Goal: Task Accomplishment & Management: Complete application form

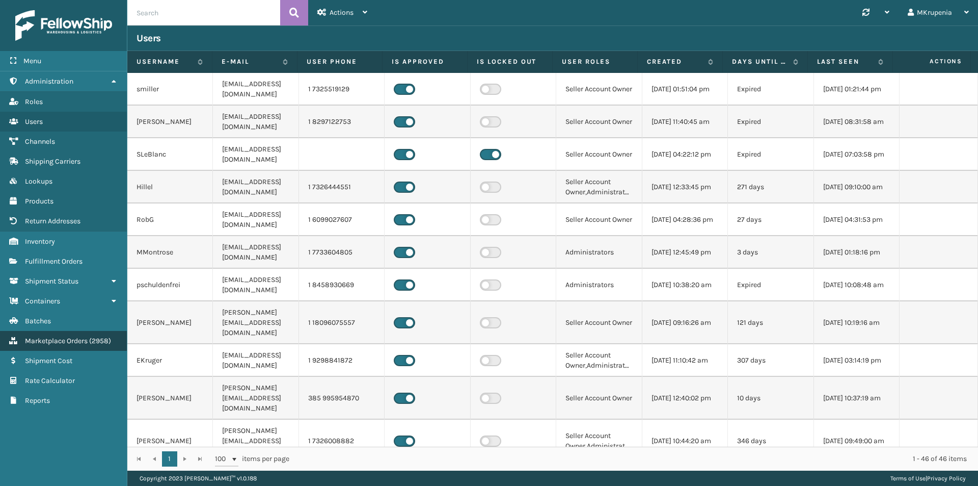
click at [54, 341] on span "Marketplace Orders" at bounding box center [56, 340] width 63 height 9
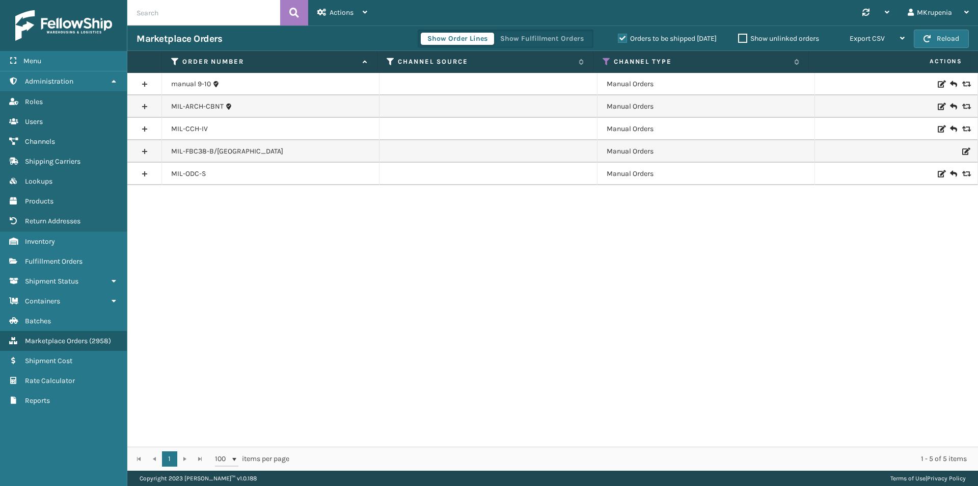
drag, startPoint x: 895, startPoint y: 309, endPoint x: 811, endPoint y: 317, distance: 84.4
click at [895, 309] on div "manual 9-10 Manual Orders MIL-ARCH-CBNT Manual Orders MIL-CCH-IV Manual Orders …" at bounding box center [552, 259] width 851 height 373
click at [637, 42] on label "Orders to be shipped [DATE]" at bounding box center [667, 38] width 99 height 9
click at [619, 39] on input "Orders to be shipped [DATE]" at bounding box center [618, 36] width 1 height 7
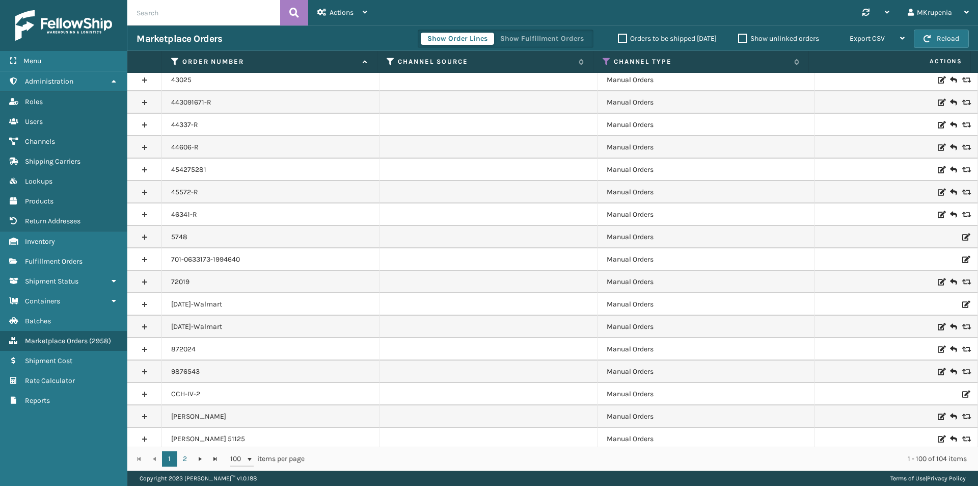
scroll to position [1868, 0]
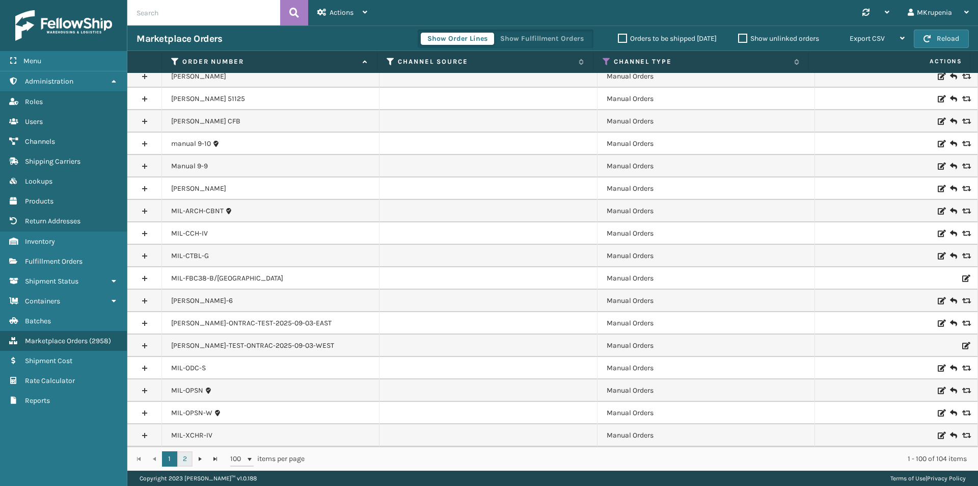
click at [186, 457] on link "2" at bounding box center [184, 458] width 15 height 15
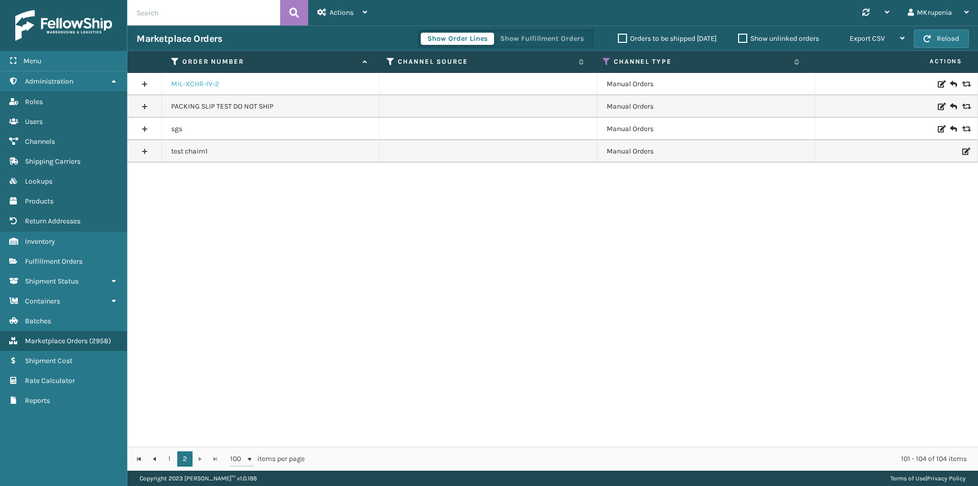
click at [216, 86] on link "MIL-XCHR-IV-2" at bounding box center [195, 84] width 48 height 10
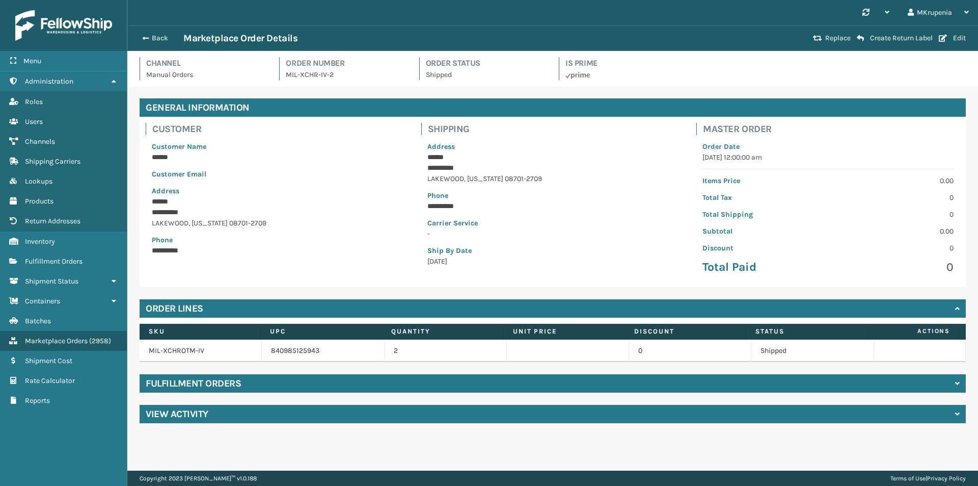
click at [224, 379] on h4 "Fulfillment Orders" at bounding box center [193, 383] width 95 height 12
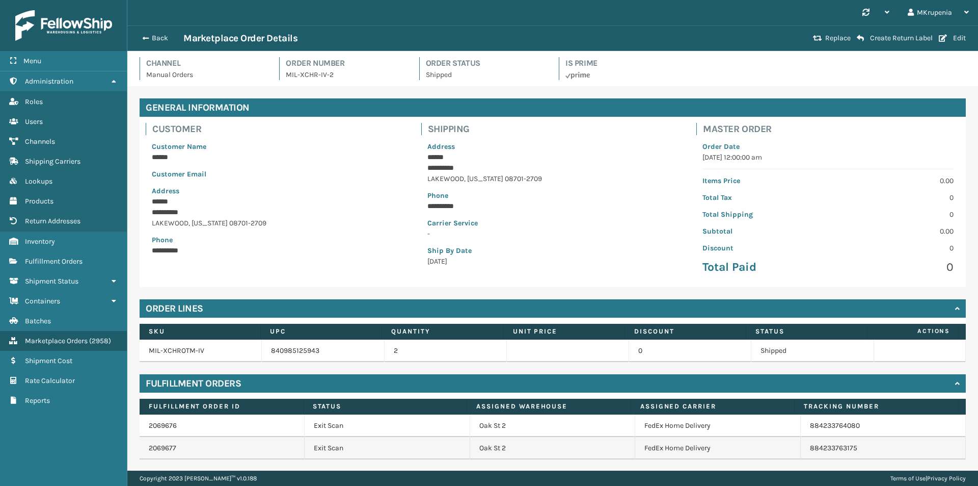
scroll to position [32, 0]
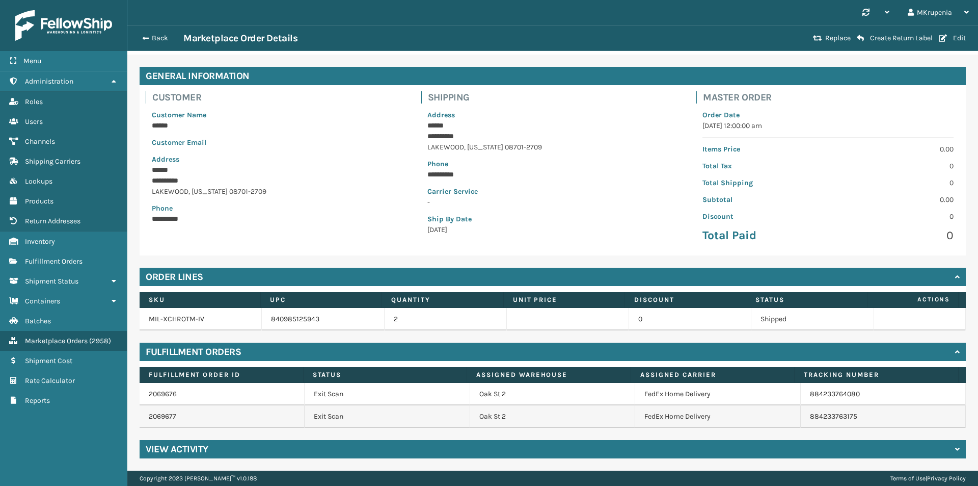
click at [144, 31] on div "Back Marketplace Order Details Replace Create Return Label Edit" at bounding box center [552, 37] width 851 height 25
click at [148, 35] on button "Back" at bounding box center [160, 38] width 47 height 9
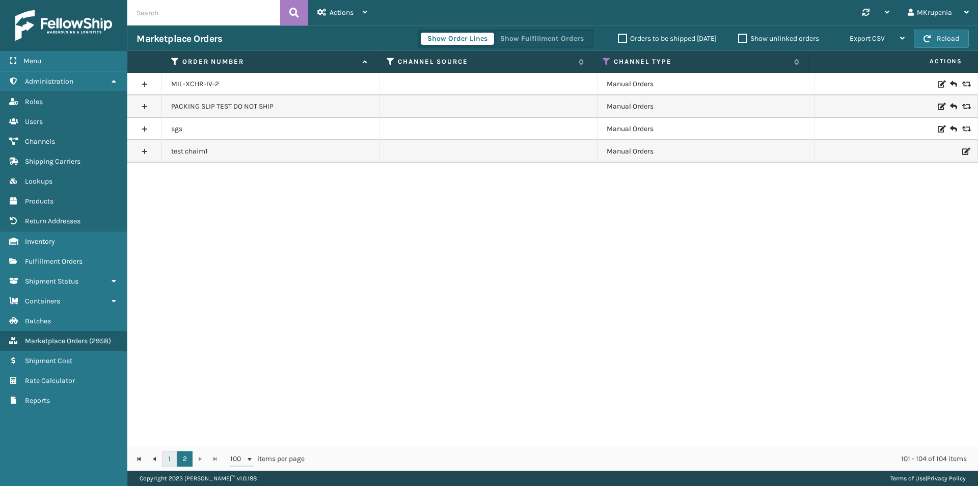
click at [172, 453] on link "1" at bounding box center [169, 458] width 15 height 15
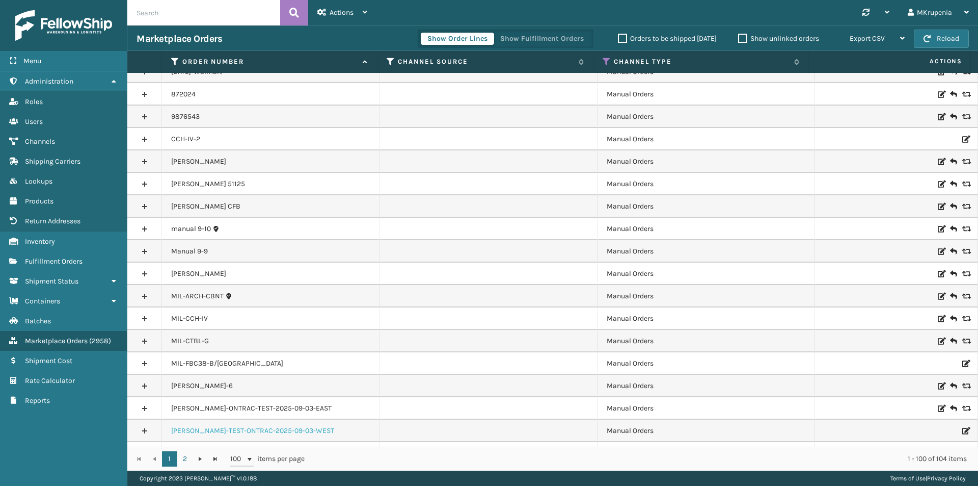
scroll to position [1868, 0]
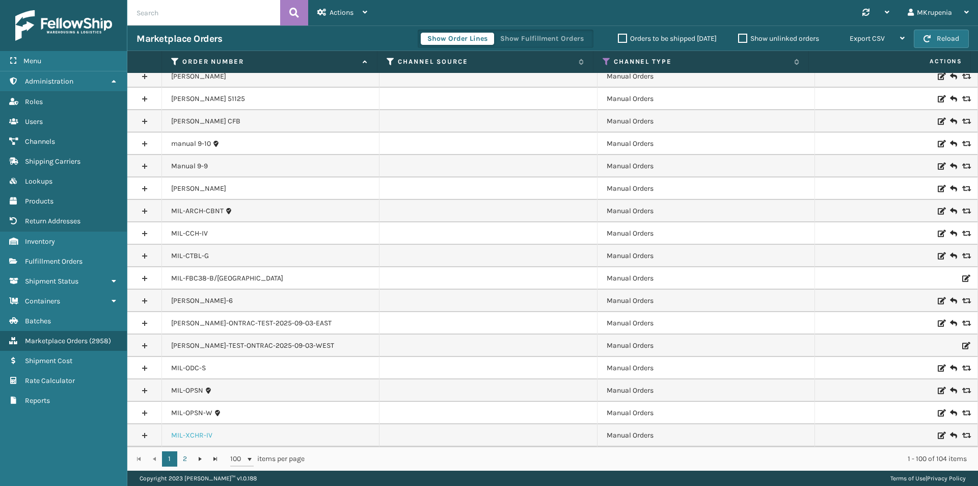
click at [185, 433] on link "MIL-XCHR-IV" at bounding box center [191, 435] width 41 height 10
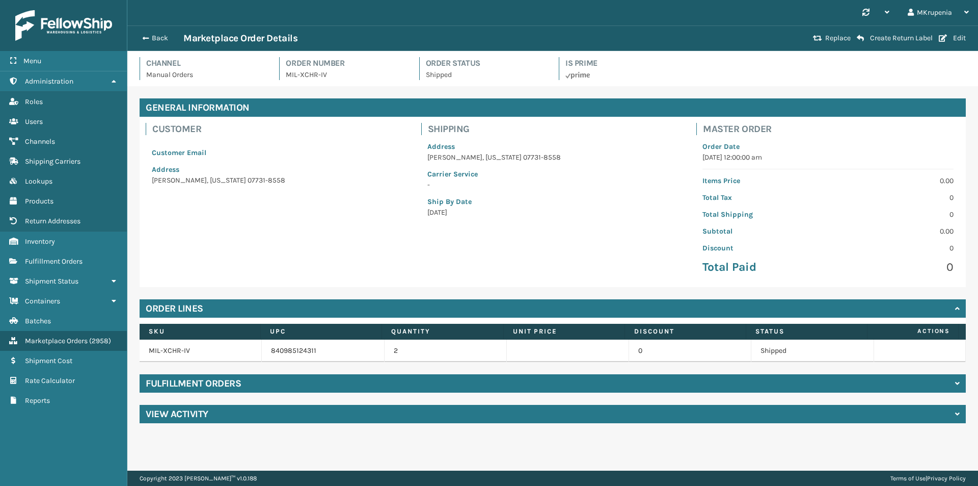
click at [210, 387] on h4 "Fulfillment Orders" at bounding box center [193, 383] width 95 height 12
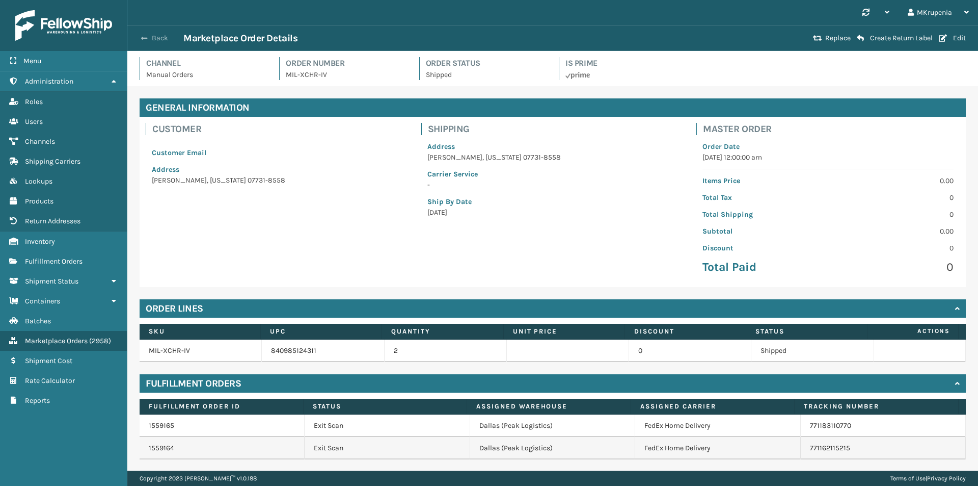
click at [157, 35] on button "Back" at bounding box center [160, 38] width 47 height 9
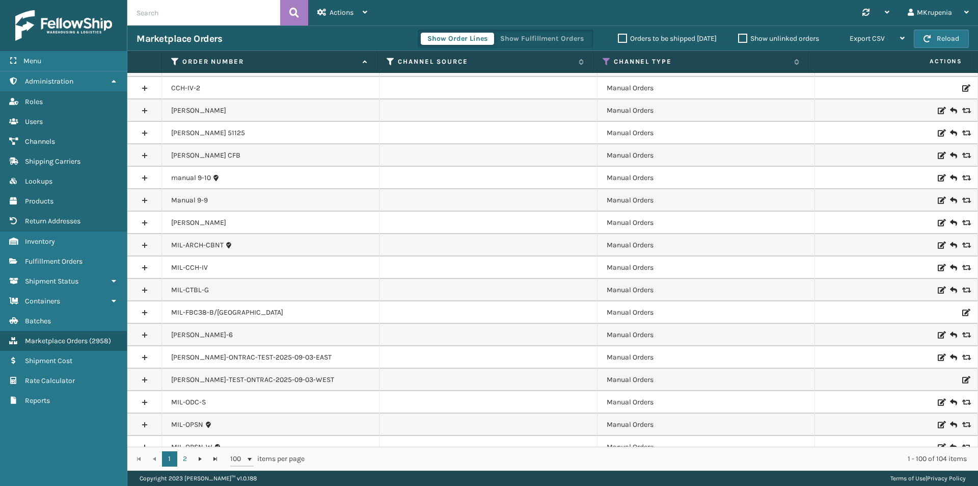
scroll to position [1868, 0]
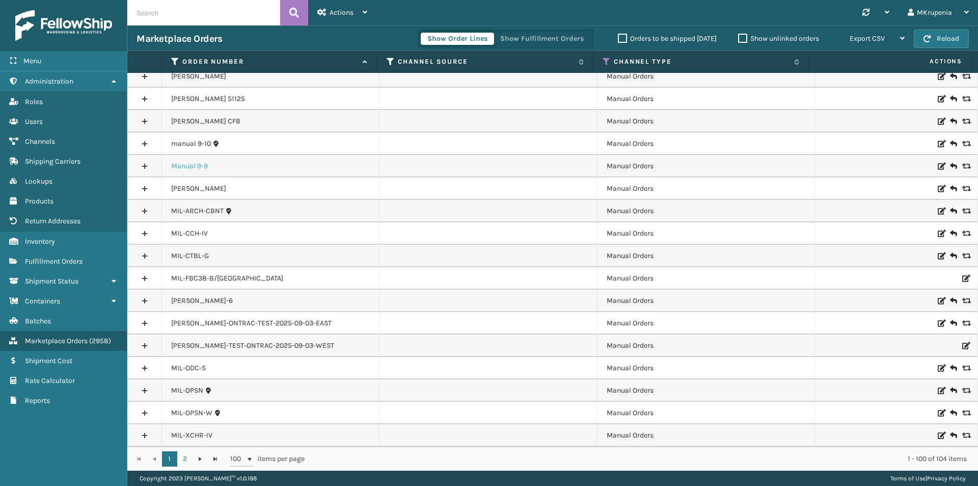
click at [185, 167] on link "Manual 9-9" at bounding box center [189, 166] width 37 height 10
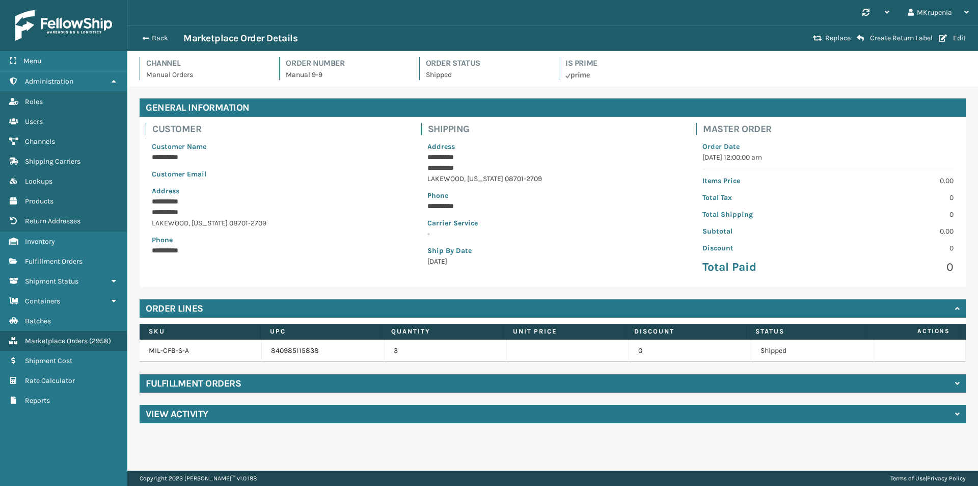
click at [243, 377] on div "Fulfillment Orders" at bounding box center [553, 383] width 826 height 18
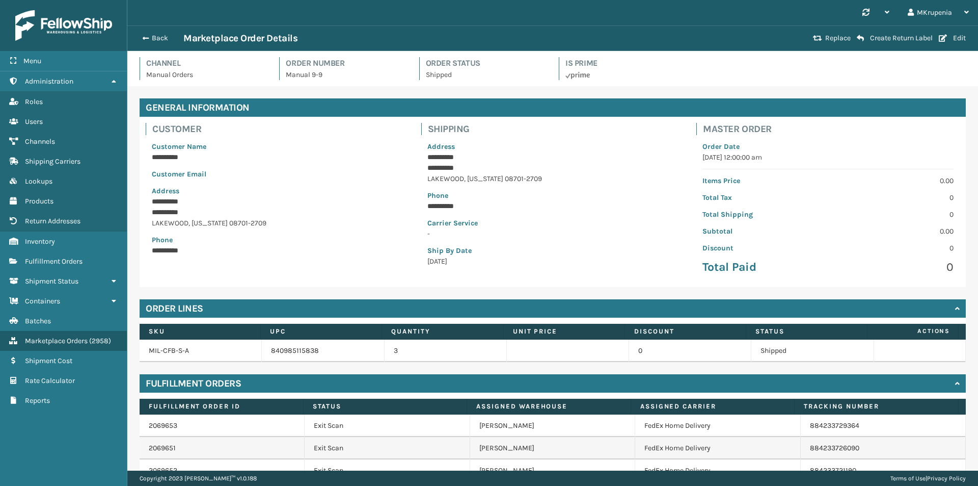
scroll to position [54, 0]
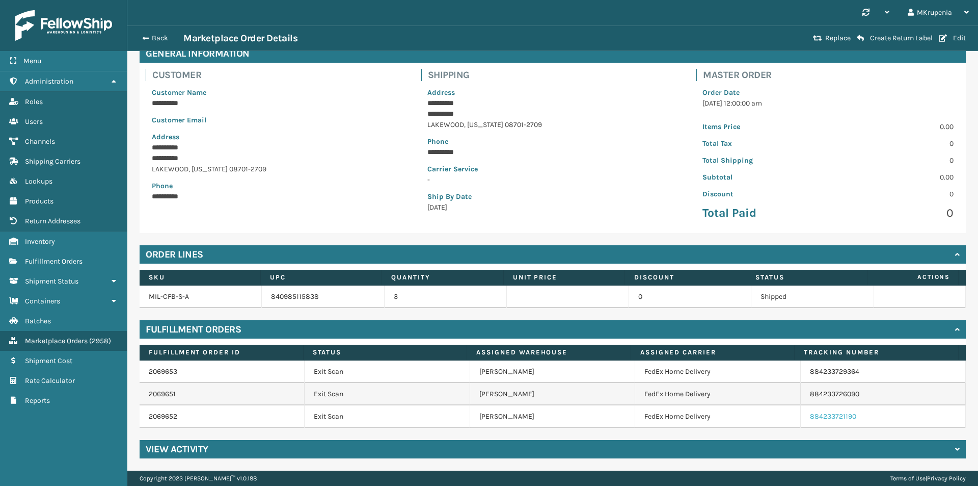
click at [815, 412] on link "884233721190" at bounding box center [833, 416] width 46 height 9
click at [834, 369] on link "884233729364" at bounding box center [834, 371] width 49 height 9
click at [152, 39] on button "Back" at bounding box center [160, 38] width 47 height 9
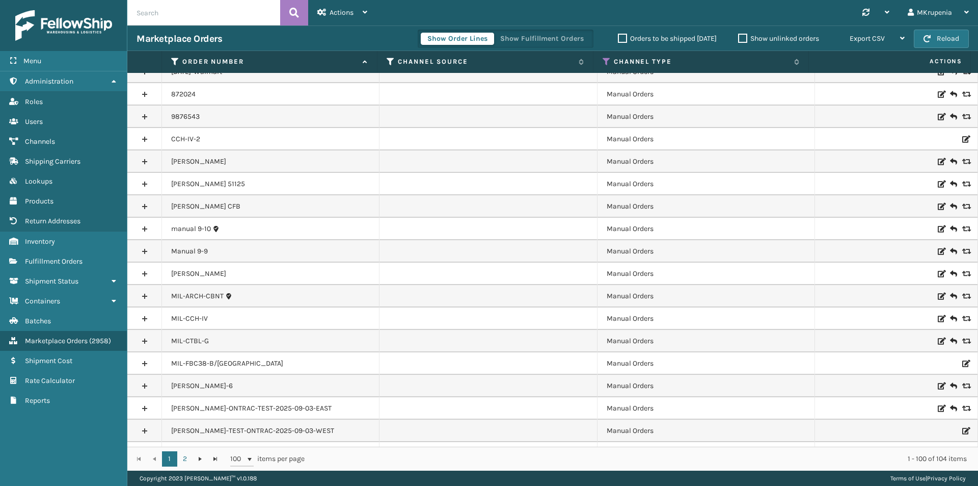
scroll to position [1868, 0]
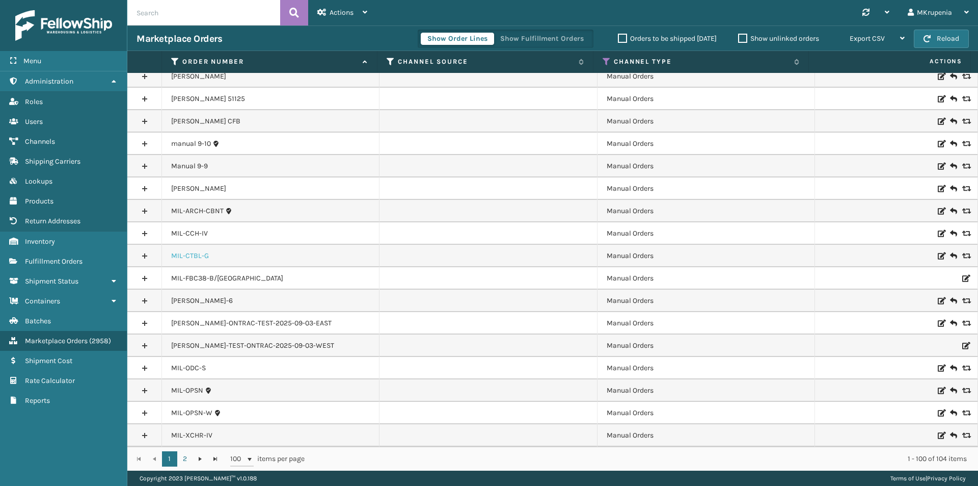
click at [184, 256] on link "MIL-CTBL-G" at bounding box center [190, 256] width 38 height 10
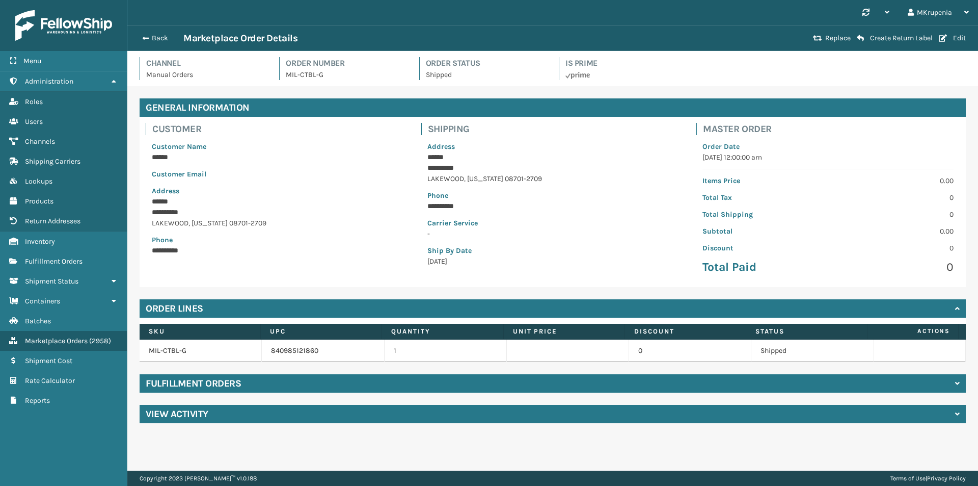
click at [248, 381] on div "Fulfillment Orders" at bounding box center [553, 383] width 826 height 18
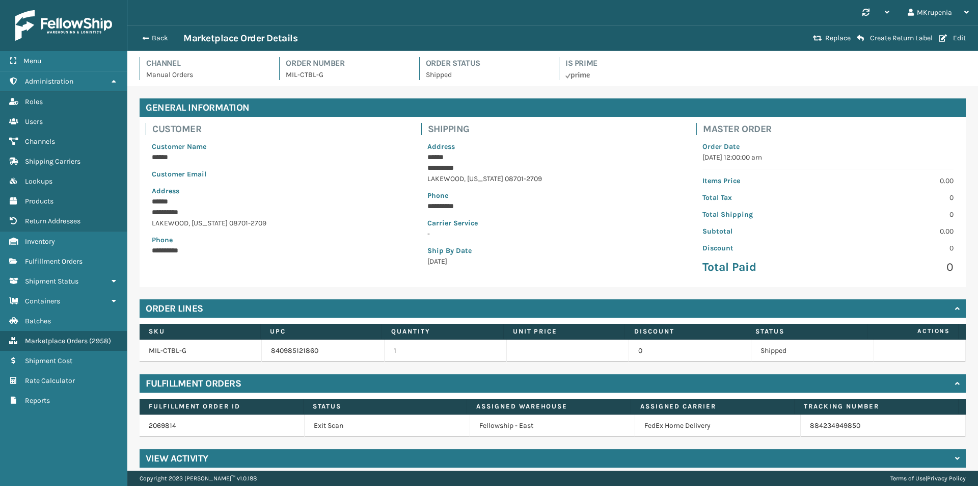
scroll to position [9, 0]
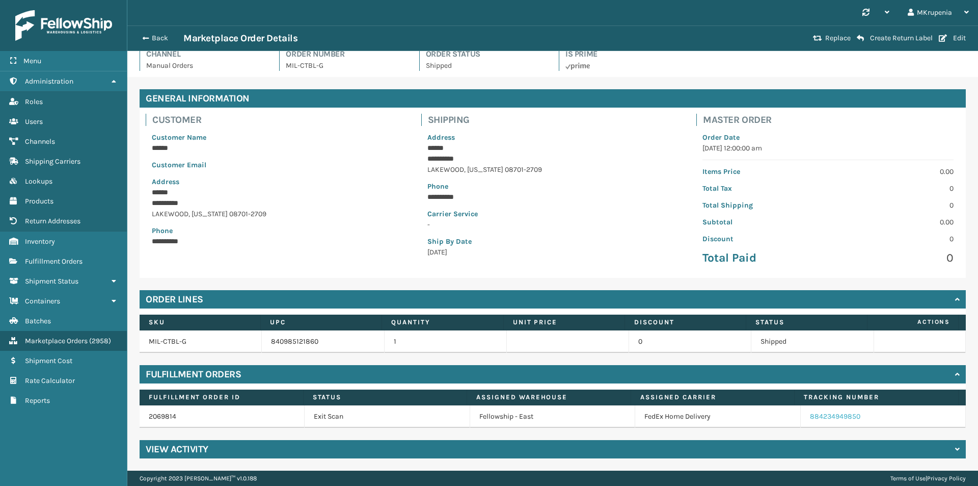
click at [811, 414] on link "884234949850" at bounding box center [835, 416] width 50 height 9
click at [153, 32] on div "Back Marketplace Order Details" at bounding box center [474, 38] width 674 height 12
click at [149, 38] on button "Back" at bounding box center [160, 38] width 47 height 9
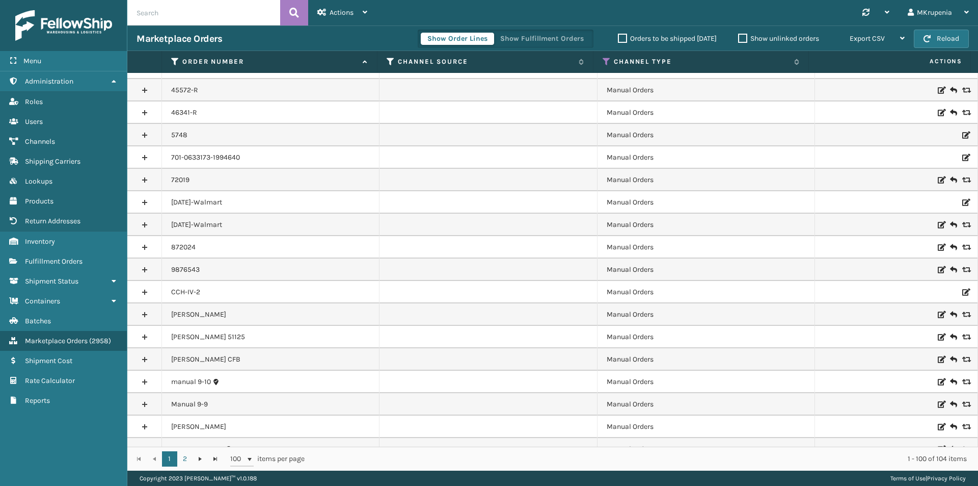
scroll to position [1868, 0]
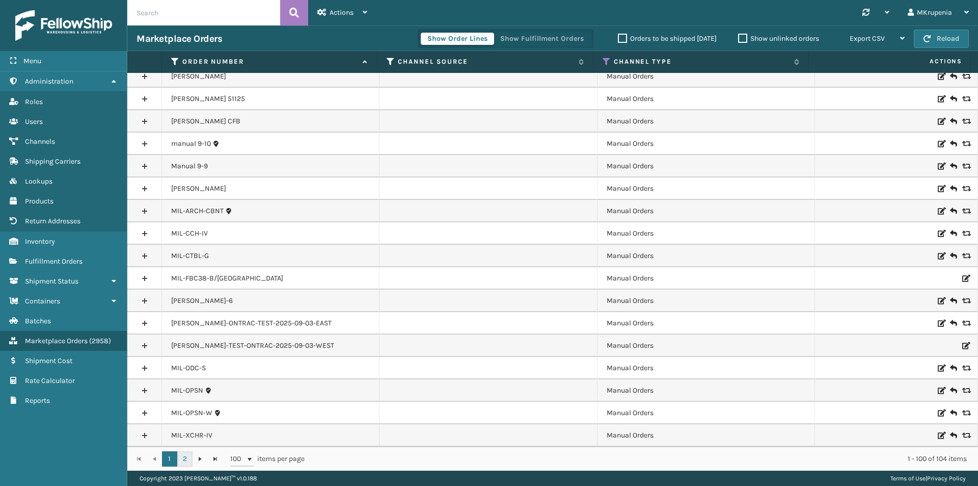
click at [179, 461] on link "2" at bounding box center [184, 458] width 15 height 15
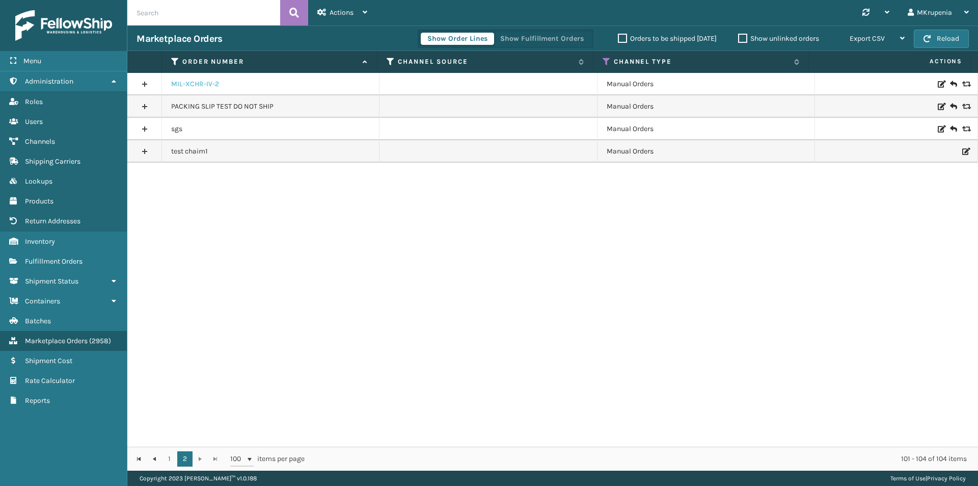
click at [201, 82] on link "MIL-XCHR-IV-2" at bounding box center [195, 84] width 48 height 10
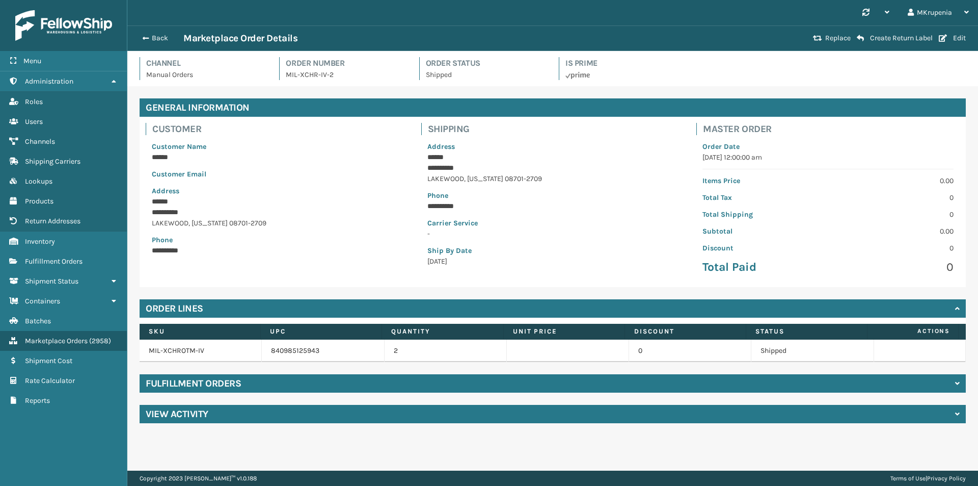
click at [191, 387] on h4 "Fulfillment Orders" at bounding box center [193, 383] width 95 height 12
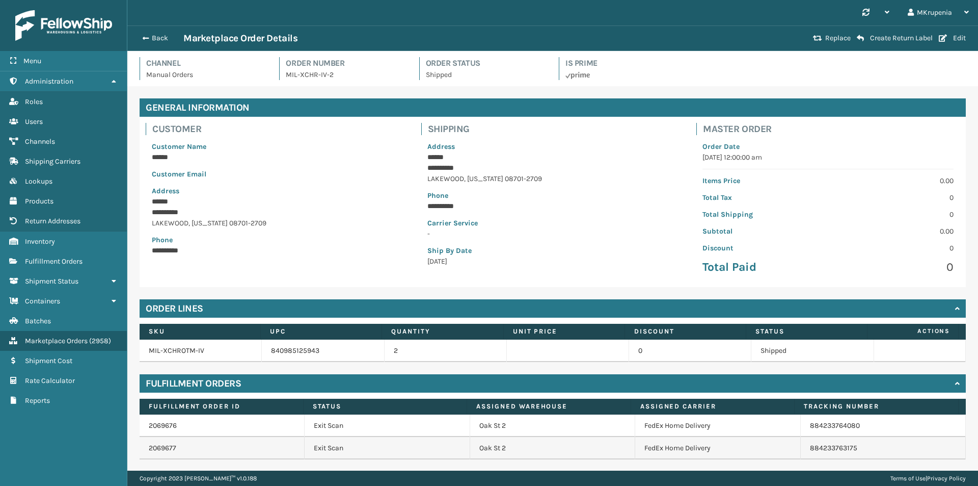
scroll to position [32, 0]
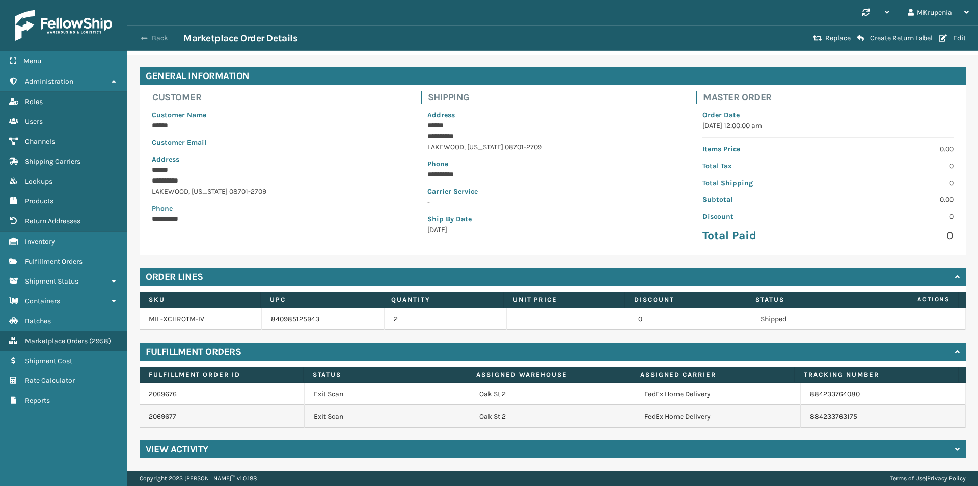
drag, startPoint x: 148, startPoint y: 29, endPoint x: 152, endPoint y: 41, distance: 12.3
click at [148, 29] on div "Back Marketplace Order Details Replace Create Return Label Edit" at bounding box center [552, 37] width 851 height 25
click at [152, 42] on button "Back" at bounding box center [160, 38] width 47 height 9
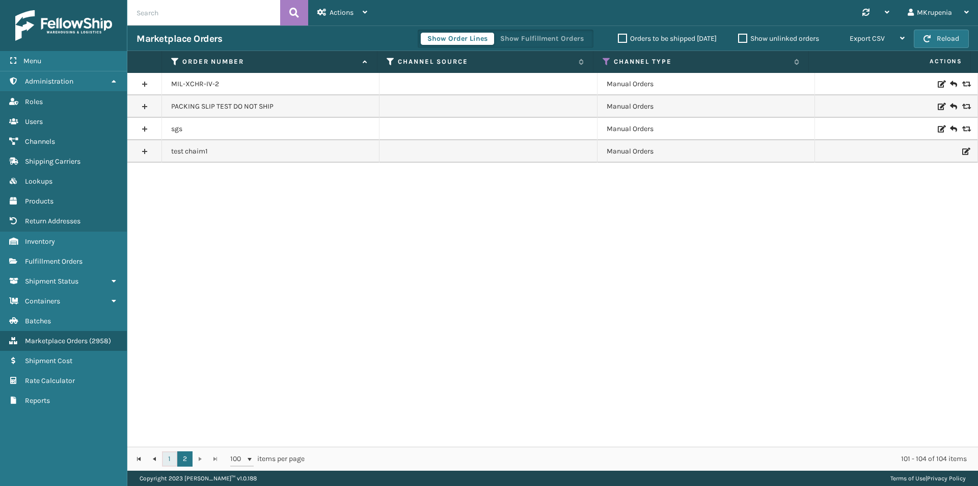
click at [168, 458] on link "1" at bounding box center [169, 458] width 15 height 15
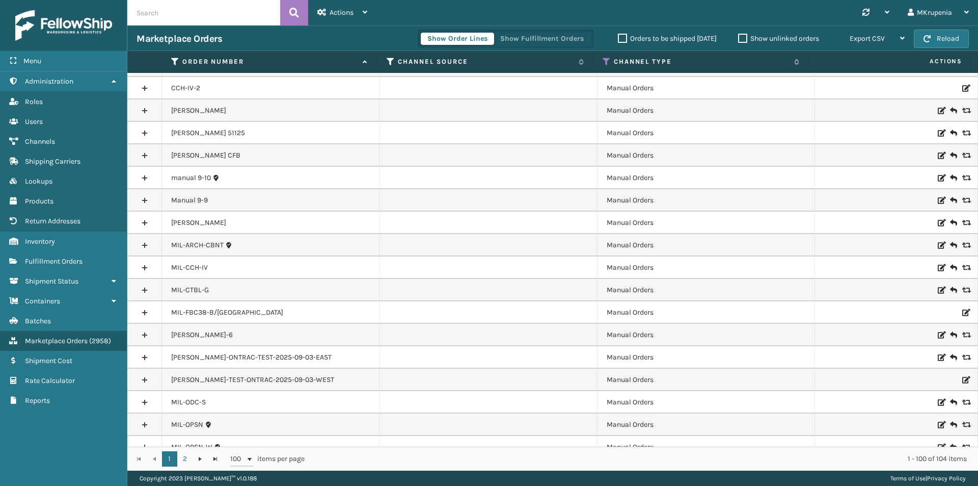
scroll to position [1868, 0]
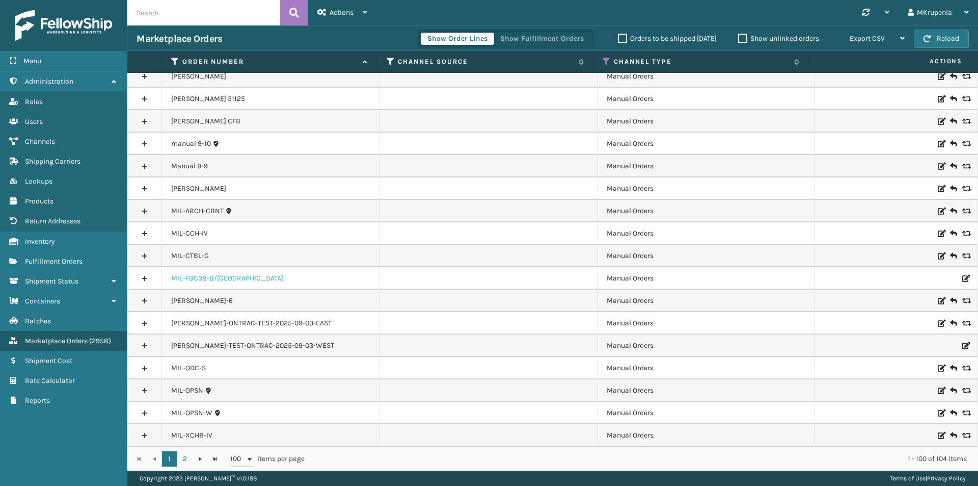
click at [195, 278] on link "MIL-FBC38-B/[GEOGRAPHIC_DATA]" at bounding box center [227, 278] width 112 height 10
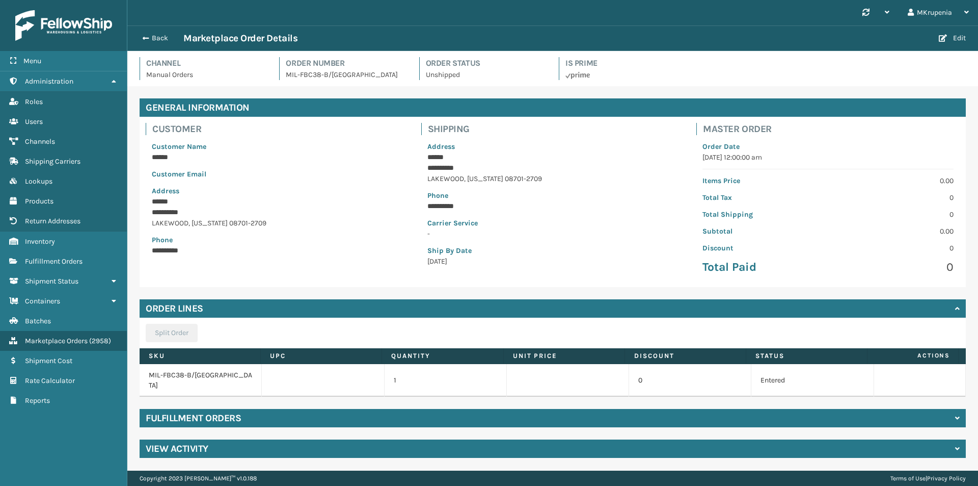
click at [219, 417] on div "**********" at bounding box center [552, 278] width 851 height 384
drag, startPoint x: 219, startPoint y: 401, endPoint x: 290, endPoint y: 401, distance: 71.8
click at [219, 409] on div "Fulfillment Orders" at bounding box center [553, 418] width 826 height 18
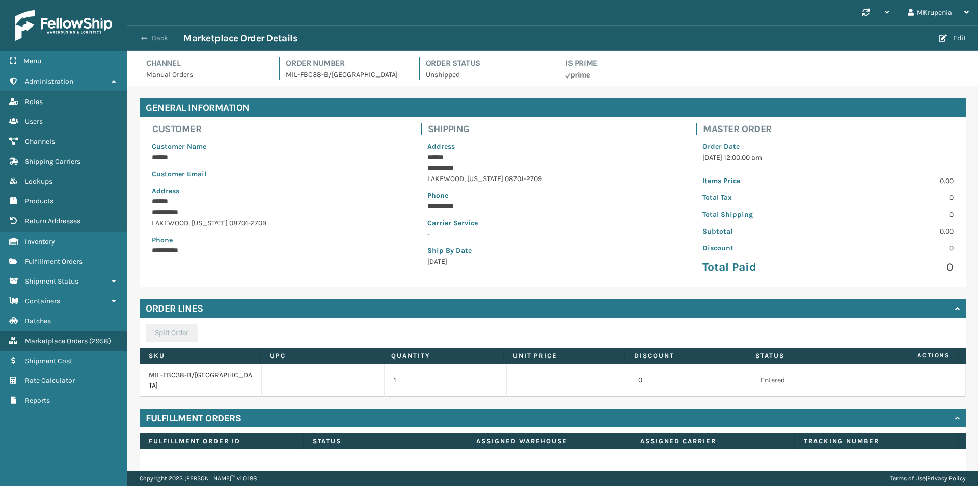
click at [147, 41] on span "button" at bounding box center [144, 38] width 6 height 7
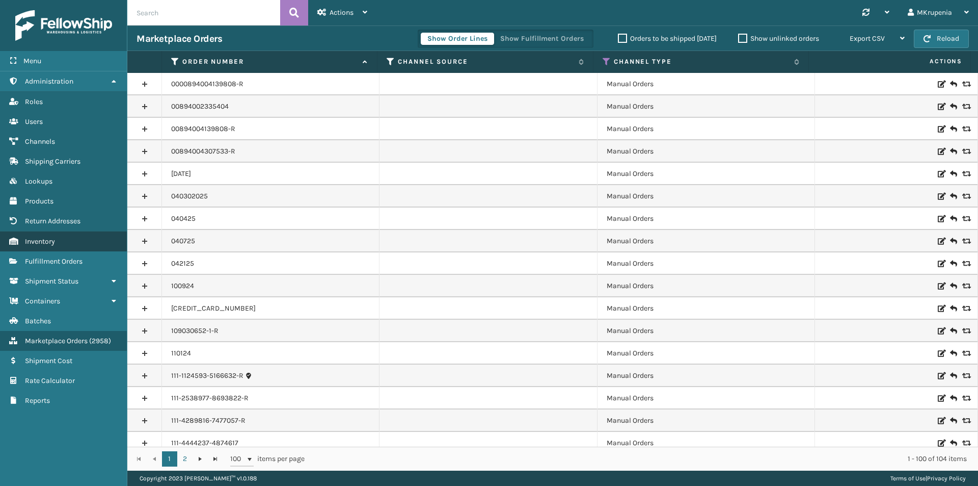
click at [51, 241] on span "Inventory" at bounding box center [40, 241] width 30 height 9
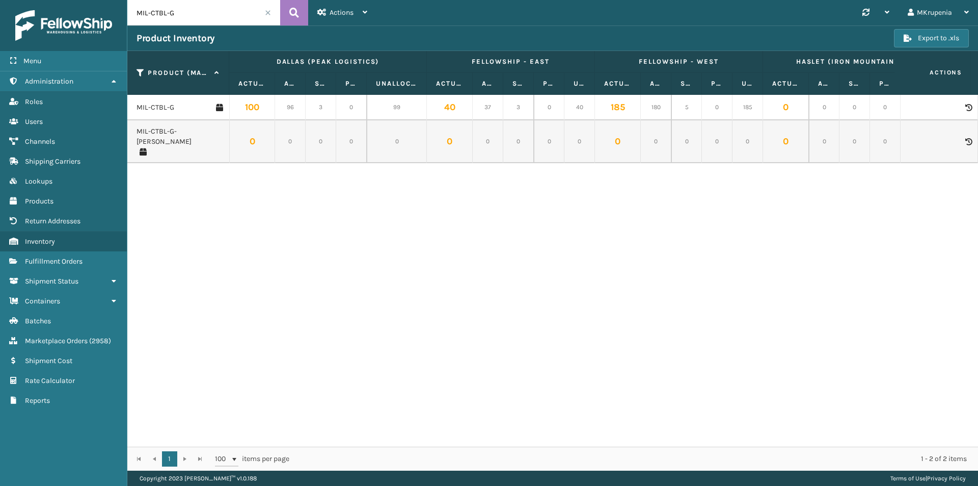
drag, startPoint x: 182, startPoint y: 13, endPoint x: 108, endPoint y: 17, distance: 74.0
click at [108, 0] on div "Menu Administration Roles Users Channels Shipping Carriers Lookups Products Ret…" at bounding box center [489, 0] width 978 height 0
paste input "PPSNGRY-V"
type input "MIL-PPSNGRY-V"
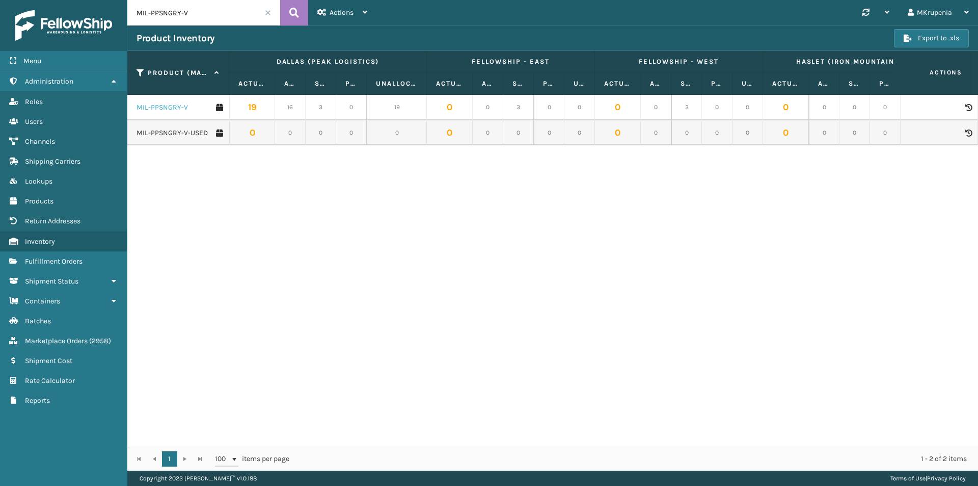
click at [168, 103] on link "MIL-PPSNGRY-V" at bounding box center [162, 107] width 51 height 10
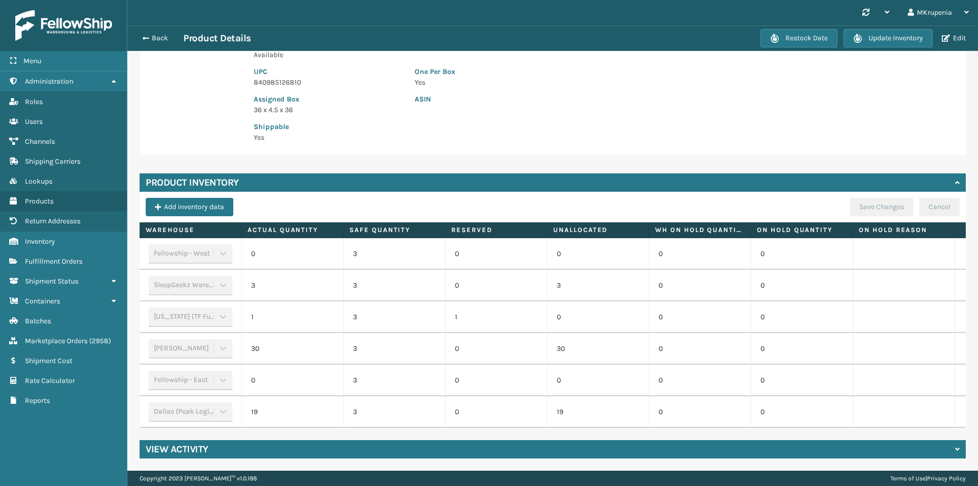
scroll to position [0, 105]
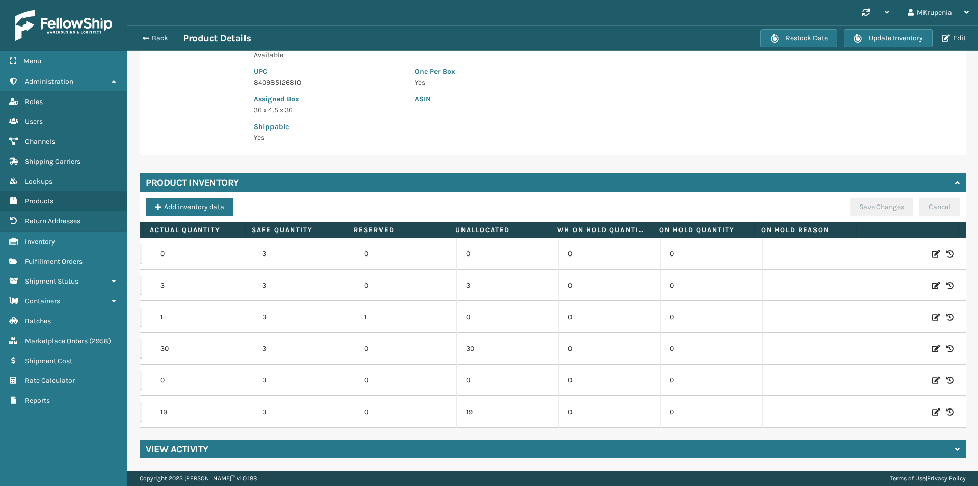
click at [932, 280] on icon at bounding box center [936, 285] width 8 height 10
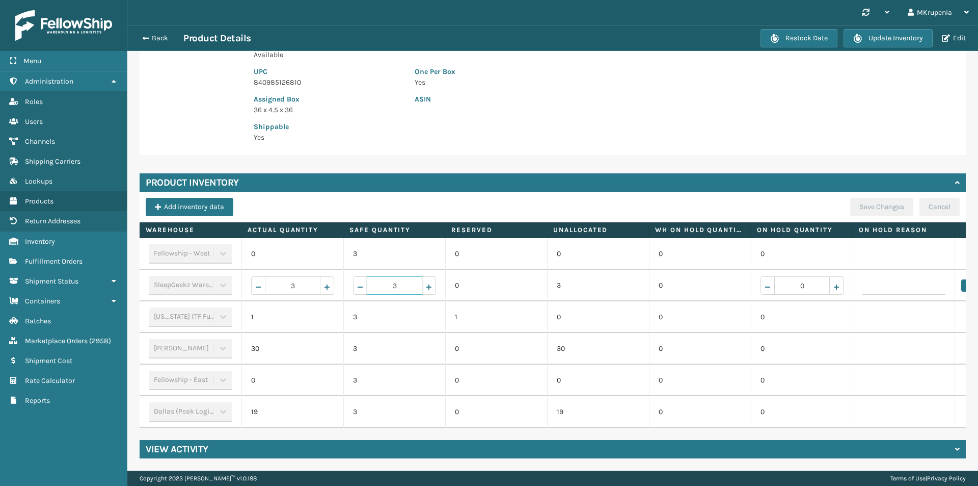
click at [386, 280] on input "3" at bounding box center [395, 285] width 56 height 18
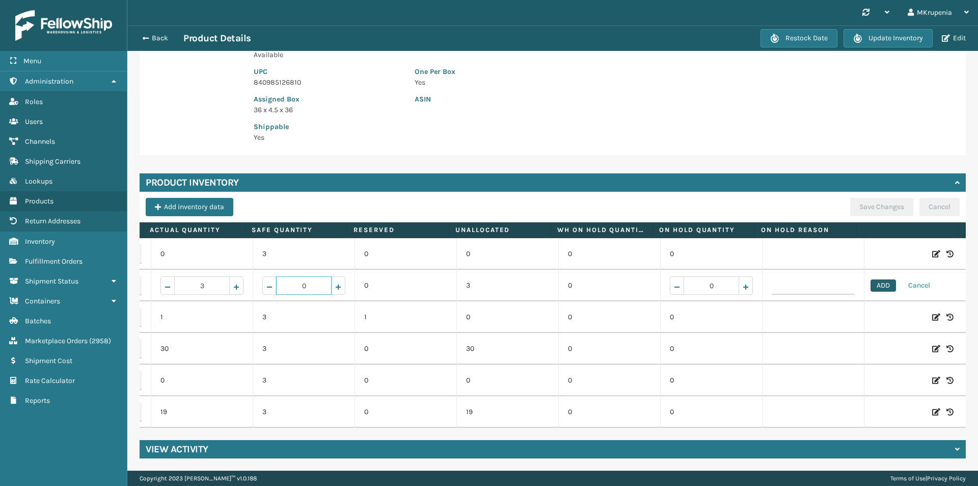
type input "0"
click at [875, 279] on button "ADD" at bounding box center [883, 285] width 25 height 12
click at [884, 198] on button "Save Changes" at bounding box center [881, 207] width 63 height 18
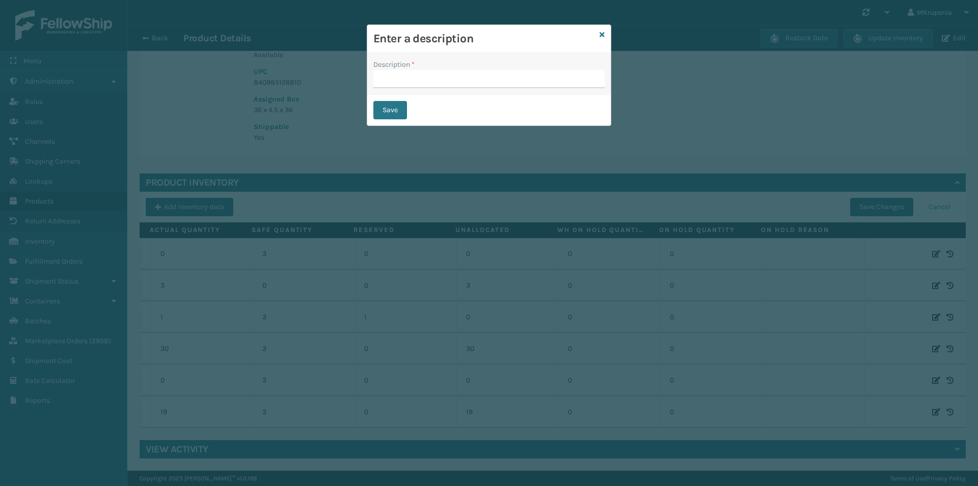
click at [446, 93] on div "Description *" at bounding box center [489, 74] width 244 height 42
click at [446, 78] on input "Description *" at bounding box center [488, 79] width 231 height 18
type input "safe"
click at [403, 108] on button "Save" at bounding box center [390, 110] width 34 height 18
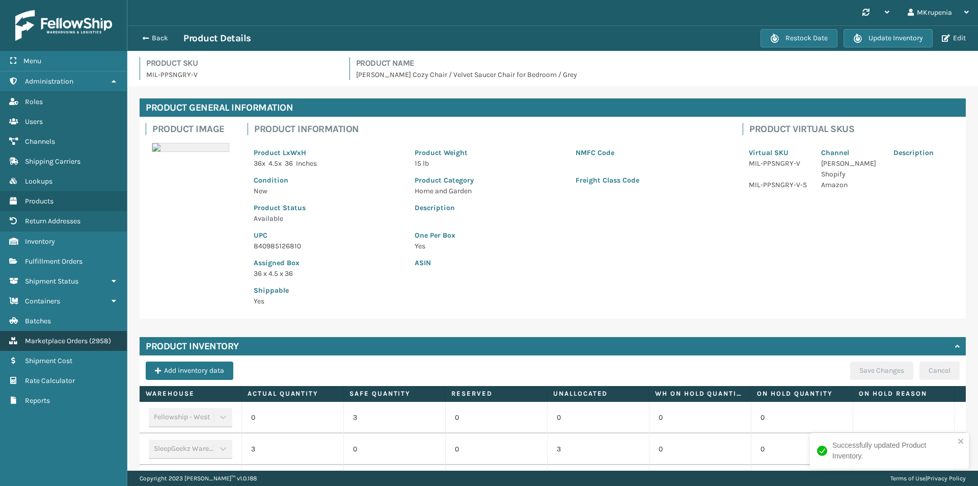
click at [67, 345] on link "Marketplace Orders ( 2958 )" at bounding box center [63, 341] width 127 height 20
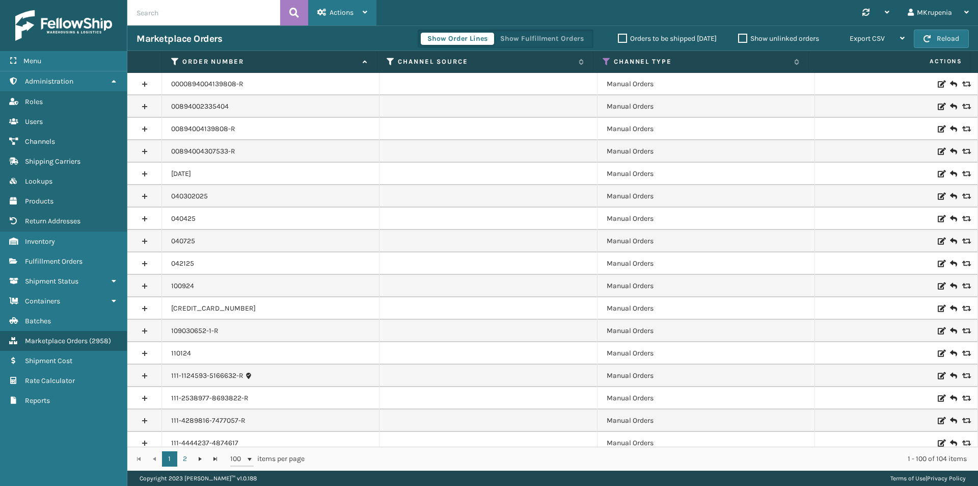
click at [356, 5] on div "Actions" at bounding box center [342, 12] width 50 height 25
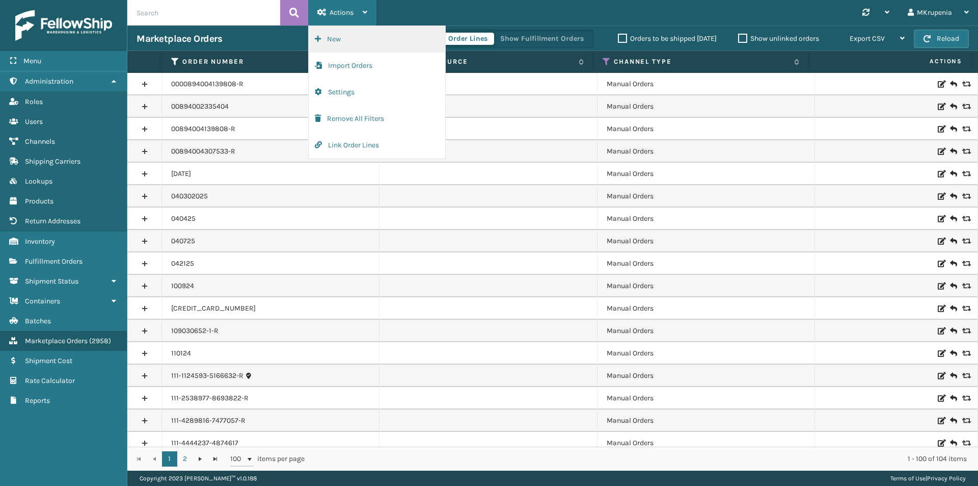
click at [364, 39] on button "New" at bounding box center [377, 39] width 137 height 26
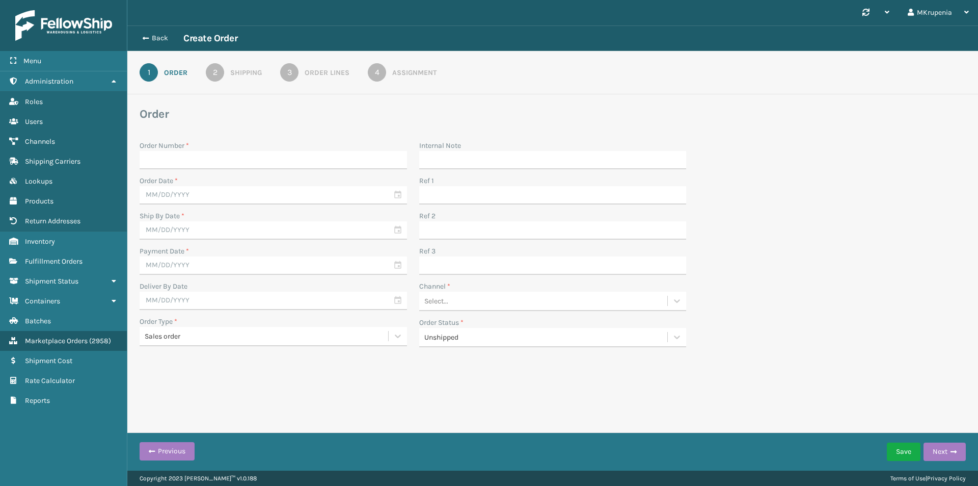
click at [195, 155] on input "Order Number *" at bounding box center [274, 160] width 268 height 18
drag, startPoint x: 201, startPoint y: 159, endPoint x: 115, endPoint y: 150, distance: 86.6
click at [115, 0] on div "Menu Administration Roles Users Channels Shipping Carriers Lookups Products Ret…" at bounding box center [489, 0] width 978 height 0
type input "manual 9-12"
click at [202, 186] on input "text" at bounding box center [274, 195] width 268 height 18
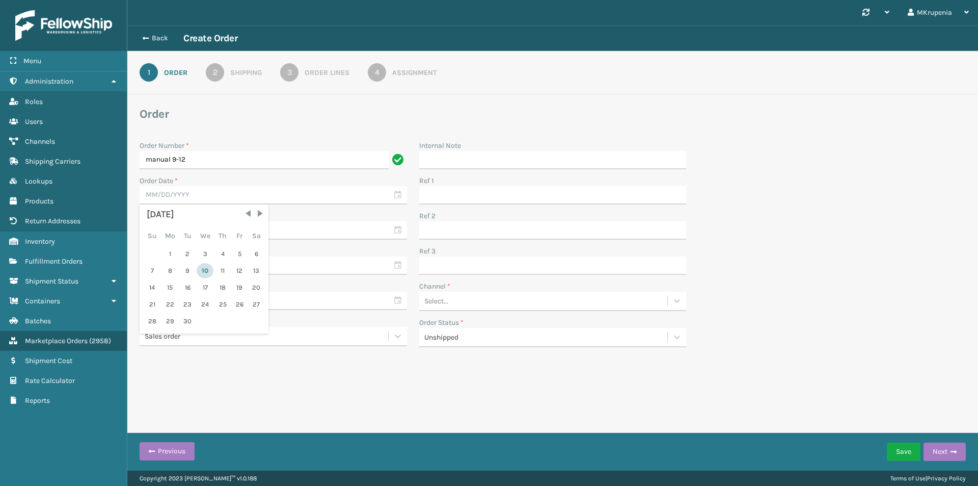
click at [204, 269] on div "10" at bounding box center [205, 270] width 17 height 15
type input "[DATE]"
click at [191, 236] on input "text" at bounding box center [274, 230] width 268 height 18
drag, startPoint x: 204, startPoint y: 306, endPoint x: 194, endPoint y: 266, distance: 41.2
click at [204, 306] on div "10" at bounding box center [205, 305] width 17 height 15
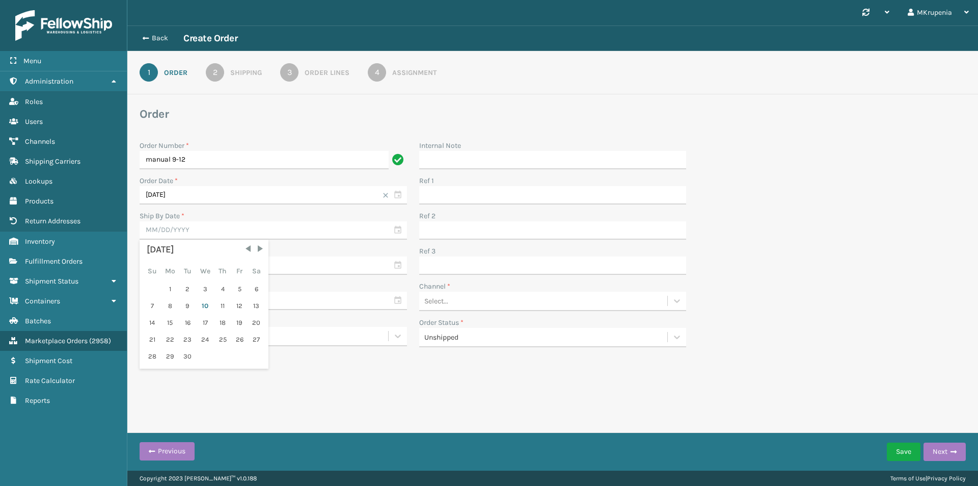
type input "[DATE]"
click at [194, 260] on input "text" at bounding box center [274, 265] width 268 height 18
click at [203, 345] on div "10" at bounding box center [205, 340] width 17 height 15
type input "[DATE]"
click at [184, 301] on input "text" at bounding box center [274, 300] width 268 height 18
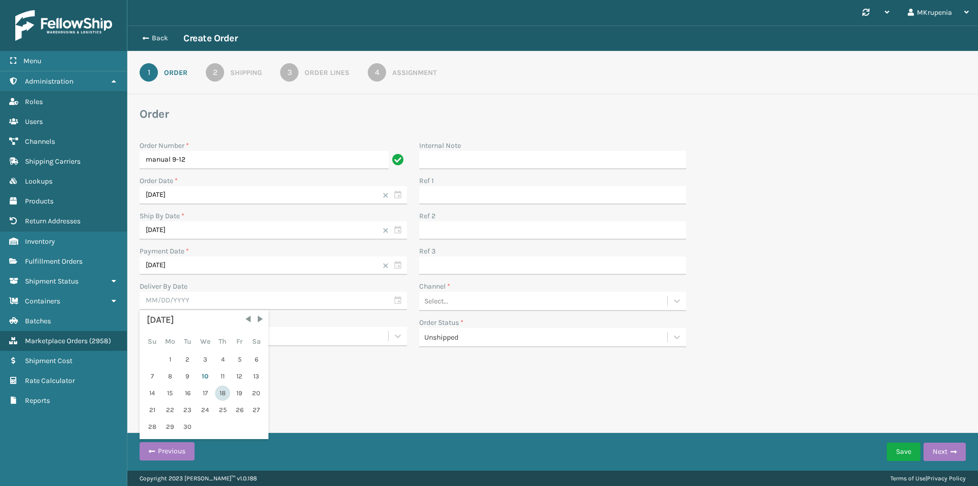
click at [223, 393] on div "18" at bounding box center [222, 392] width 15 height 15
type input "[DATE]"
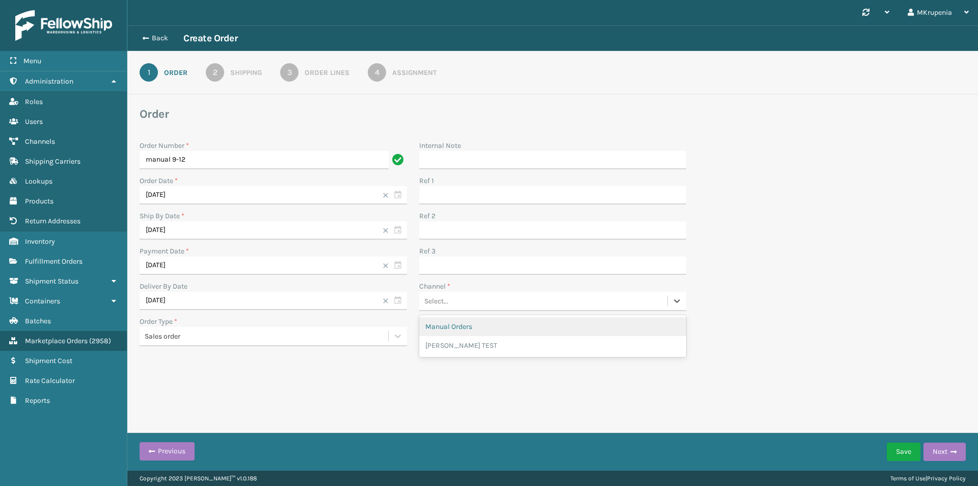
click at [474, 292] on div "Select..." at bounding box center [543, 300] width 249 height 17
click at [450, 328] on div "Manual Orders" at bounding box center [553, 326] width 268 height 19
click at [937, 447] on button "Next" at bounding box center [945, 451] width 42 height 18
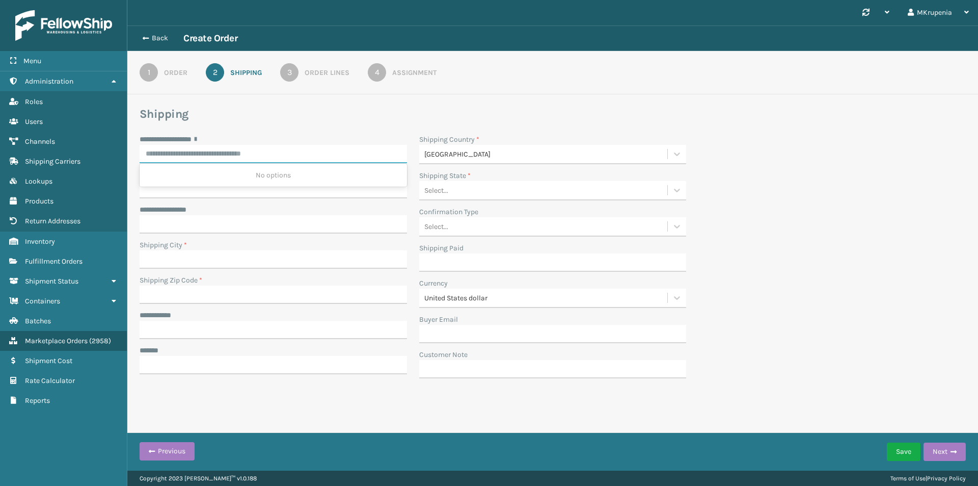
click at [188, 154] on input "**********" at bounding box center [274, 154] width 268 height 18
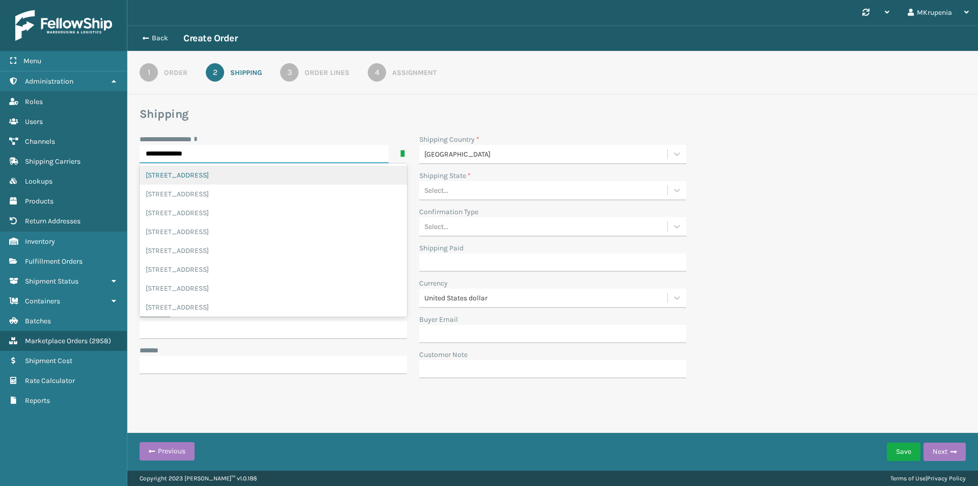
type input "**********"
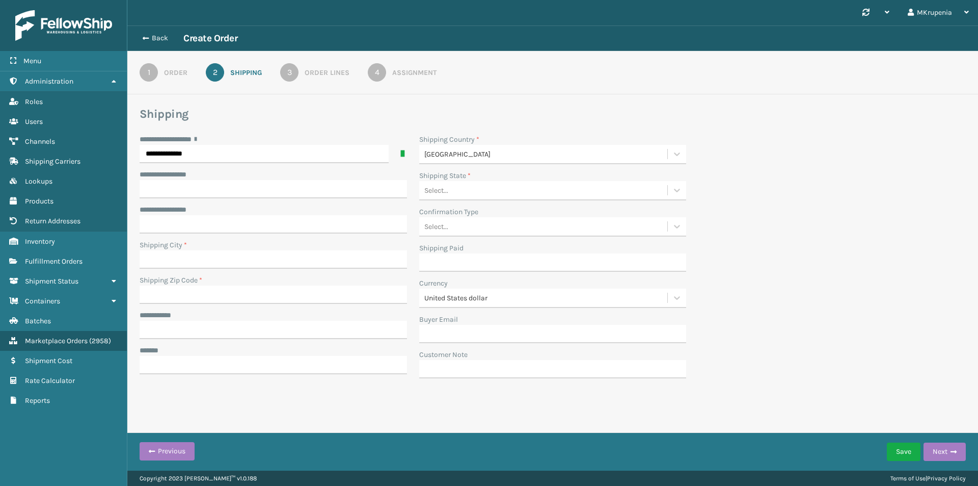
click at [379, 115] on h3 "Shipping" at bounding box center [553, 113] width 826 height 15
click at [195, 256] on input "Shipping City *" at bounding box center [274, 259] width 268 height 18
type input "Lakewood"
type input "**********"
type input "08701"
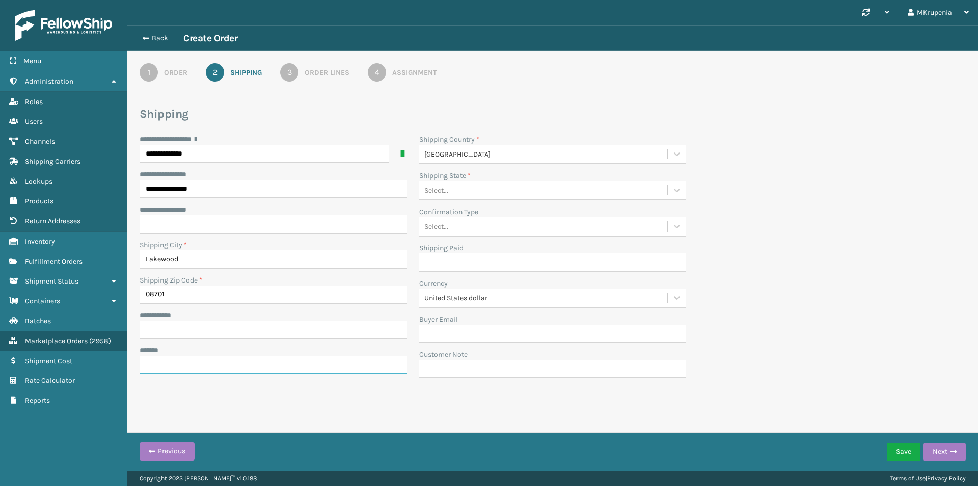
type input "**********"
type input "[GEOGRAPHIC_DATA]"
type input "[US_STATE]"
type input "[EMAIL_ADDRESS][DOMAIN_NAME]"
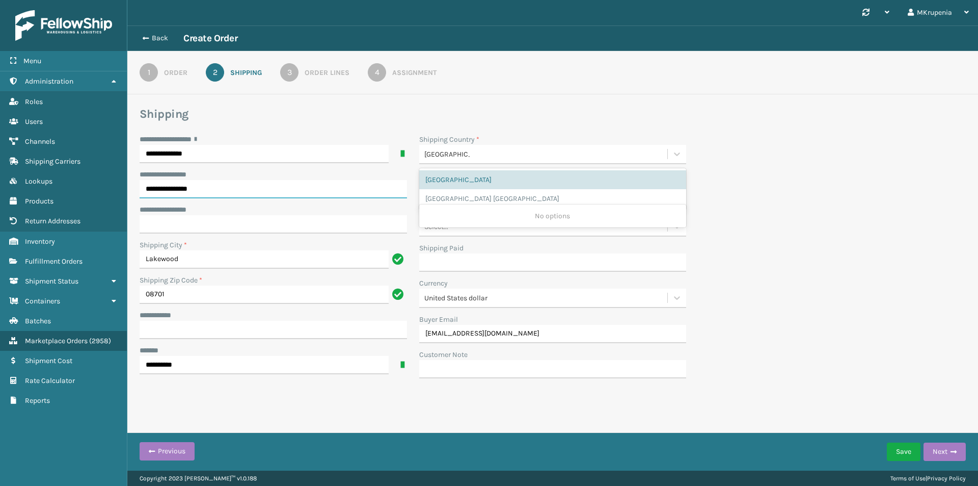
drag, startPoint x: 214, startPoint y: 181, endPoint x: 142, endPoint y: 182, distance: 71.9
click at [142, 182] on input "**********" at bounding box center [274, 189] width 268 height 18
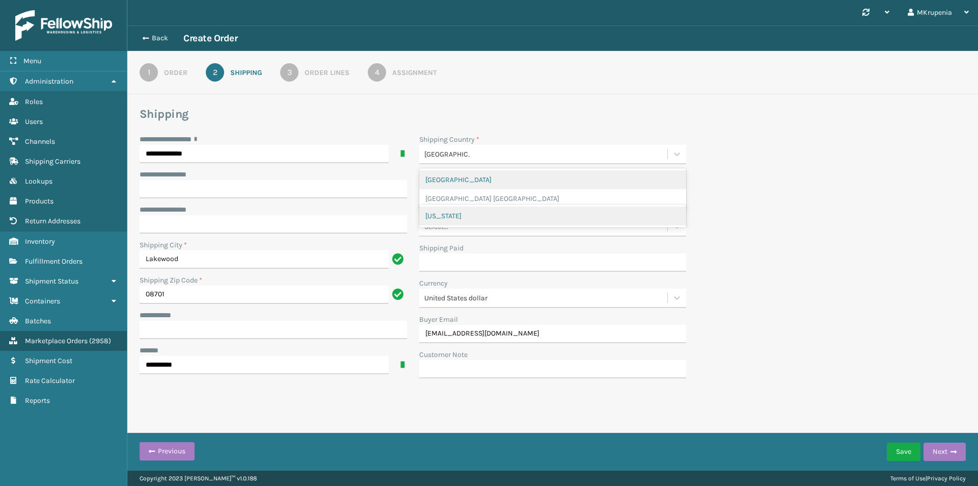
click at [485, 174] on div "[GEOGRAPHIC_DATA]" at bounding box center [553, 179] width 268 height 19
click at [485, 191] on div "[US_STATE] [US_STATE]" at bounding box center [543, 190] width 249 height 17
click at [474, 207] on div "[US_STATE]" at bounding box center [553, 215] width 268 height 19
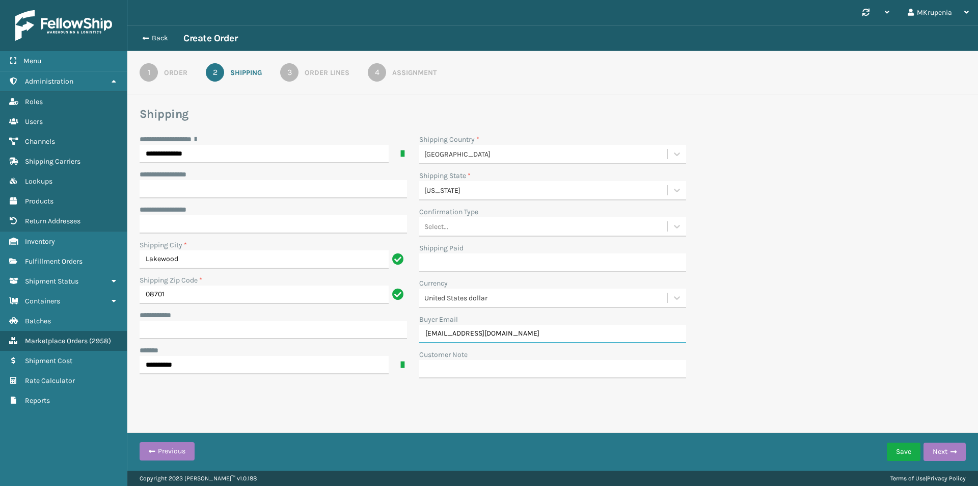
drag, startPoint x: 512, startPoint y: 343, endPoint x: 417, endPoint y: 338, distance: 94.9
click at [417, 338] on div "Shipping Country * [GEOGRAPHIC_DATA] Shipping State * [US_STATE] Confirmation T…" at bounding box center [553, 259] width 280 height 250
click at [174, 313] on label "**********" at bounding box center [162, 315] width 44 height 11
click at [174, 321] on input "**********" at bounding box center [274, 330] width 268 height 18
click at [180, 325] on input "**********" at bounding box center [274, 330] width 268 height 18
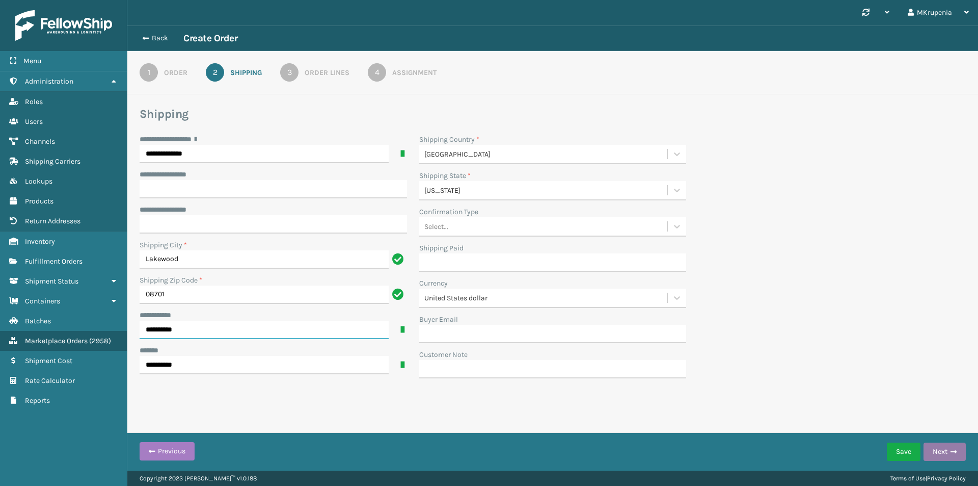
type input "**********"
click at [958, 444] on button "Next" at bounding box center [945, 451] width 42 height 18
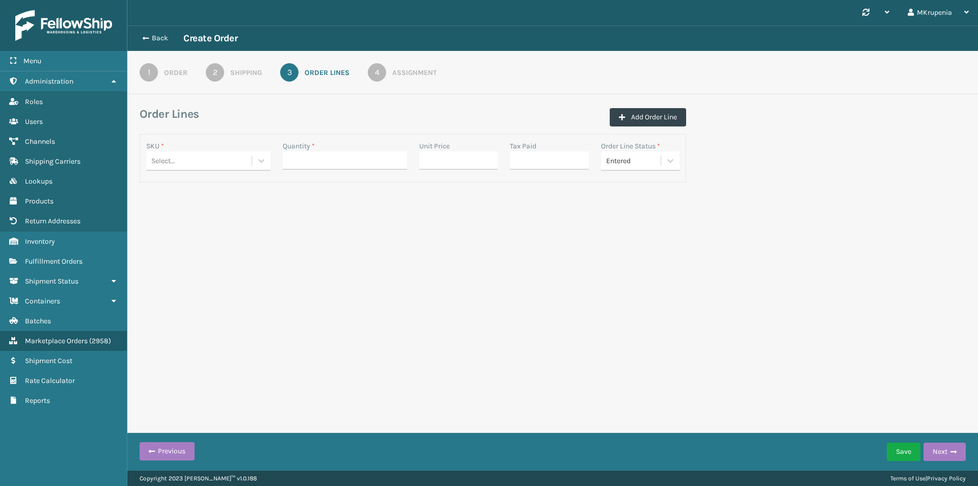
click at [212, 165] on div "Select..." at bounding box center [198, 160] width 105 height 17
type input "ppsn"
click at [200, 166] on div "Select..." at bounding box center [198, 160] width 105 height 17
type input "kpp"
click at [193, 167] on div "Select..." at bounding box center [198, 160] width 105 height 17
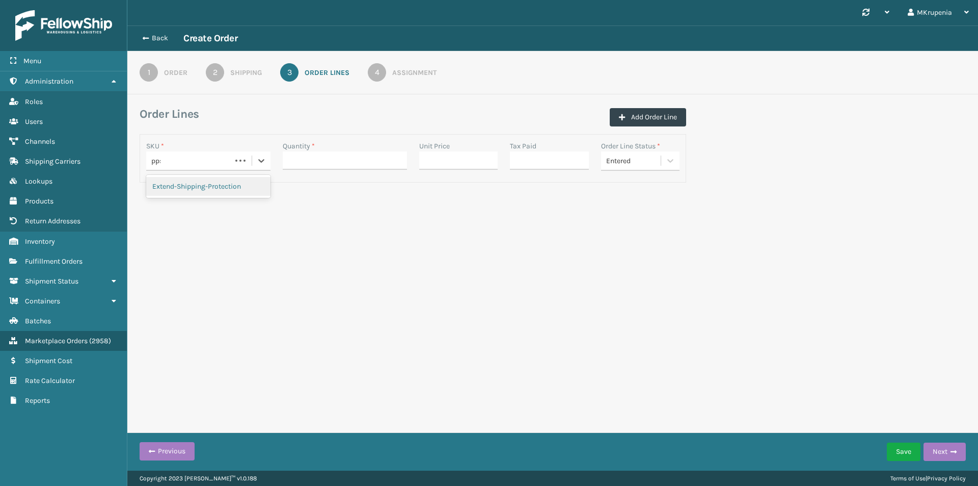
type input "ppsn"
click at [188, 167] on div "ppsn pp" at bounding box center [188, 160] width 85 height 17
click at [194, 160] on div "Select..." at bounding box center [198, 160] width 105 height 17
type input "ppsn"
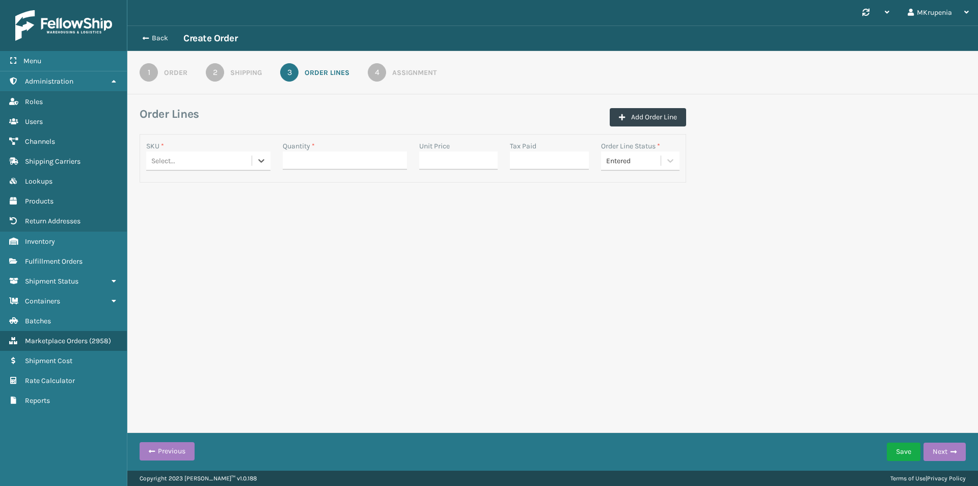
paste input "MIL-PPSNGRY-V"
type input "MIL-PPSNGRY-V"
click at [233, 184] on div "MIL-PPSNGRY-V" at bounding box center [208, 186] width 124 height 19
click at [326, 159] on input "Quantity *" at bounding box center [345, 160] width 124 height 18
type input "2"
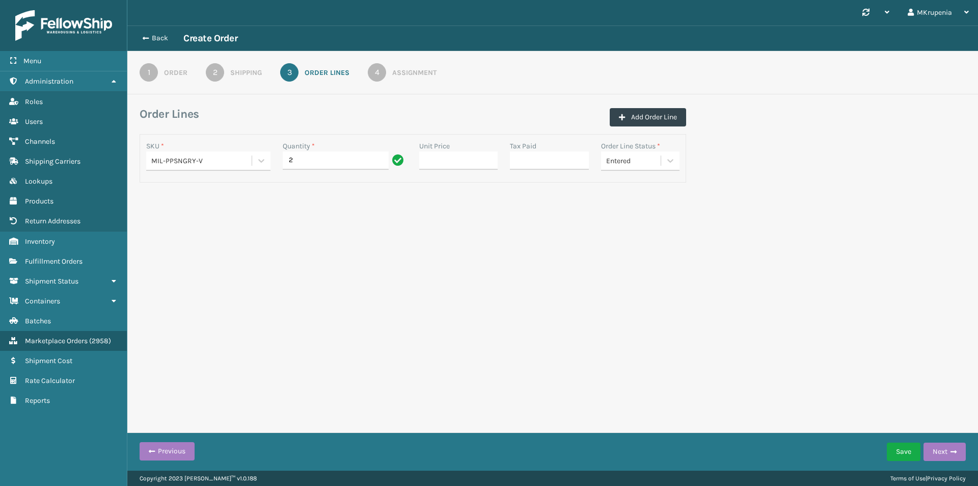
click at [223, 163] on div "MIL-PPSNGRY-V" at bounding box center [201, 160] width 101 height 11
type input "ppsnb"
click at [211, 186] on div "MIL-PPSNBGE-1" at bounding box center [208, 186] width 124 height 19
click at [904, 445] on button "Save" at bounding box center [904, 451] width 34 height 18
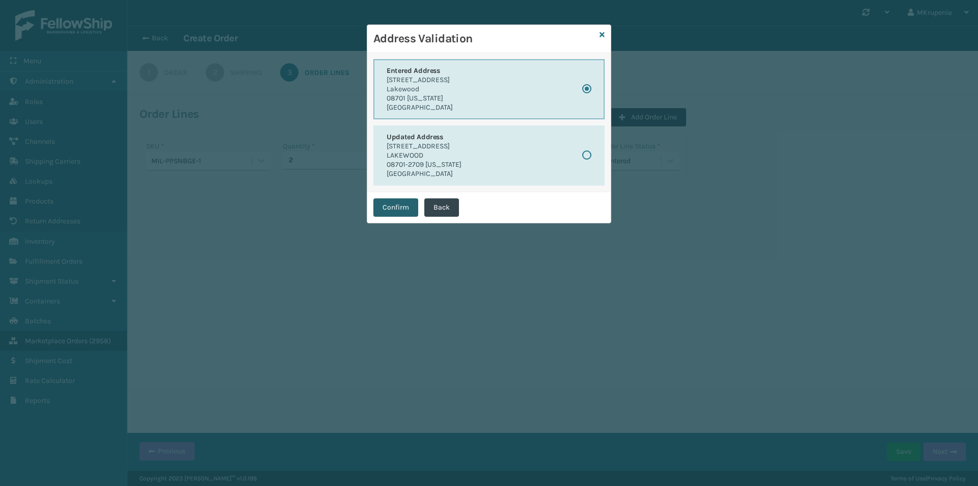
click at [451, 145] on p "[STREET_ADDRESS]" at bounding box center [424, 146] width 75 height 9
radio input "false"
radio input "true"
click at [405, 210] on button "Confirm" at bounding box center [395, 207] width 45 height 18
